Goal: Transaction & Acquisition: Purchase product/service

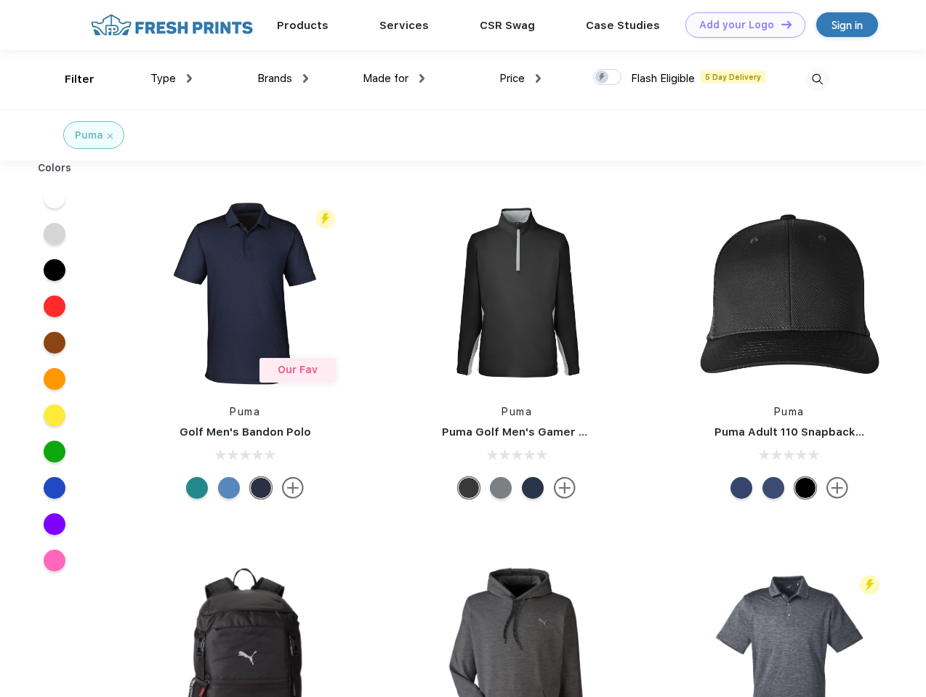
click at [740, 25] on link "Add your Logo Design Tool" at bounding box center [745, 24] width 120 height 25
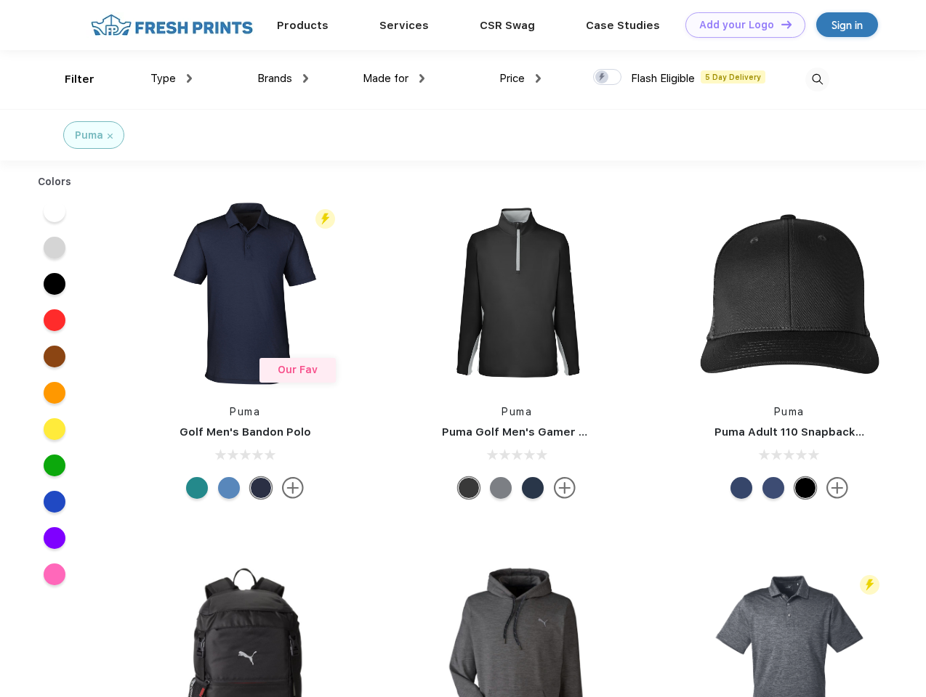
click at [0, 0] on div "Design Tool" at bounding box center [0, 0] width 0 height 0
click at [780, 24] on link "Add your Logo Design Tool" at bounding box center [745, 24] width 120 height 25
click at [70, 79] on div "Filter" at bounding box center [80, 79] width 30 height 17
click at [171, 78] on span "Type" at bounding box center [162, 78] width 25 height 13
click at [283, 78] on span "Brands" at bounding box center [274, 78] width 35 height 13
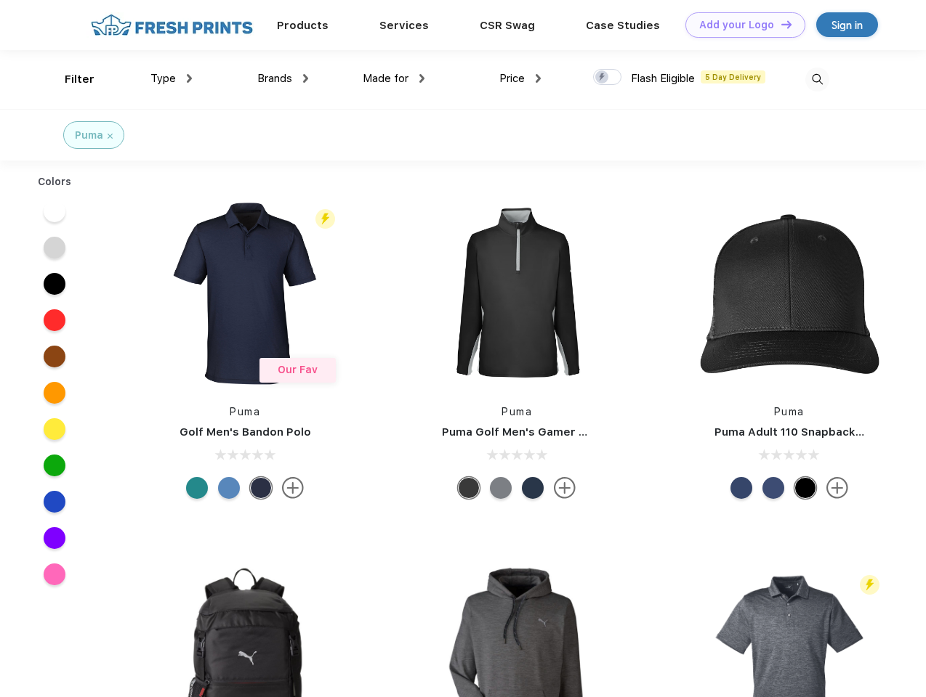
click at [394, 78] on span "Made for" at bounding box center [386, 78] width 46 height 13
click at [520, 78] on span "Price" at bounding box center [511, 78] width 25 height 13
click at [607, 78] on div at bounding box center [607, 77] width 28 height 16
click at [602, 78] on input "checkbox" at bounding box center [597, 72] width 9 height 9
click at [817, 79] on img at bounding box center [817, 80] width 24 height 24
